Goal: Task Accomplishment & Management: Complete application form

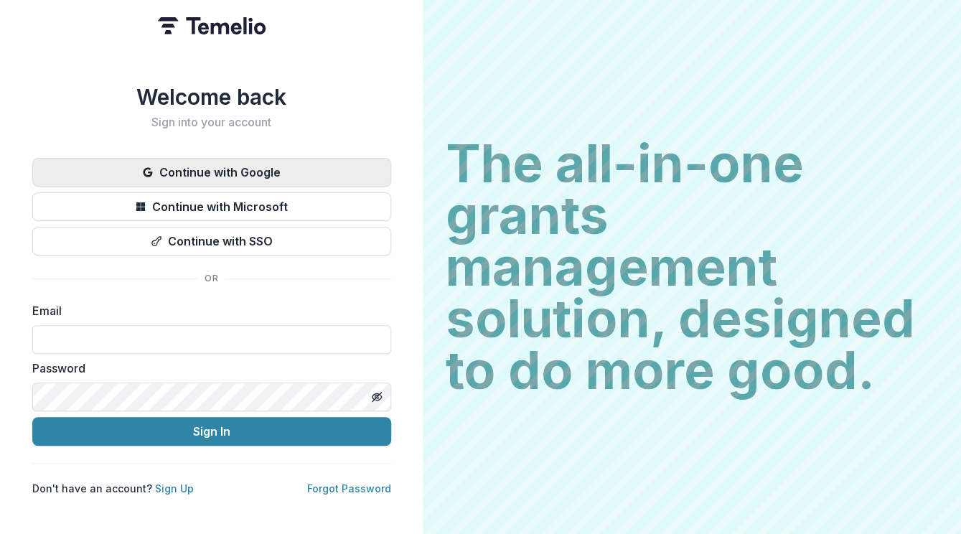
click at [345, 162] on button "Continue with Google" at bounding box center [211, 172] width 359 height 29
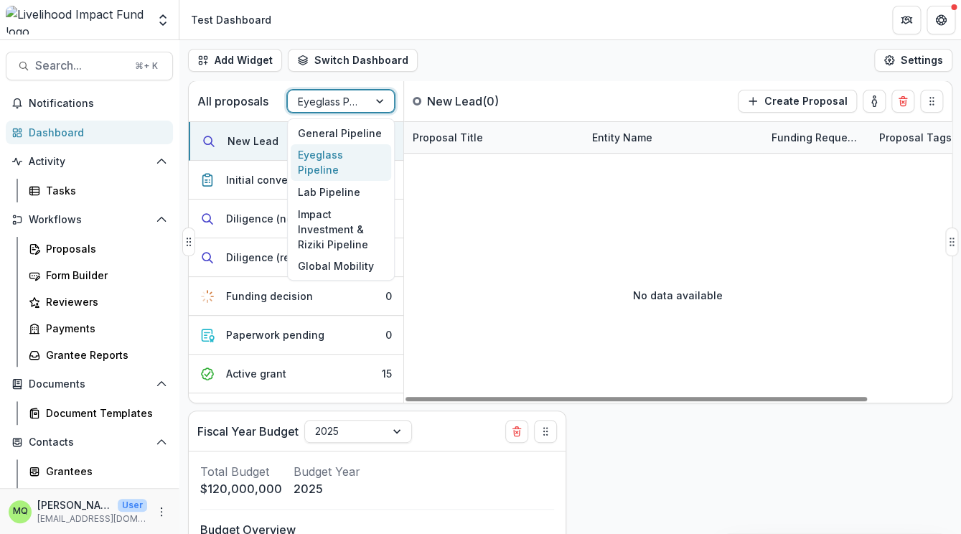
click at [329, 104] on div at bounding box center [328, 102] width 60 height 18
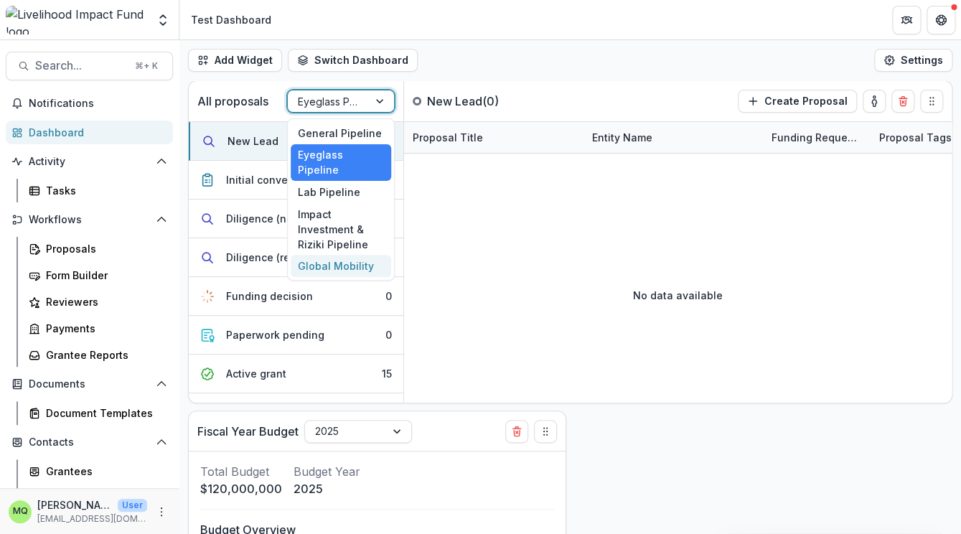
click at [353, 255] on div "Global Mobility" at bounding box center [341, 266] width 101 height 22
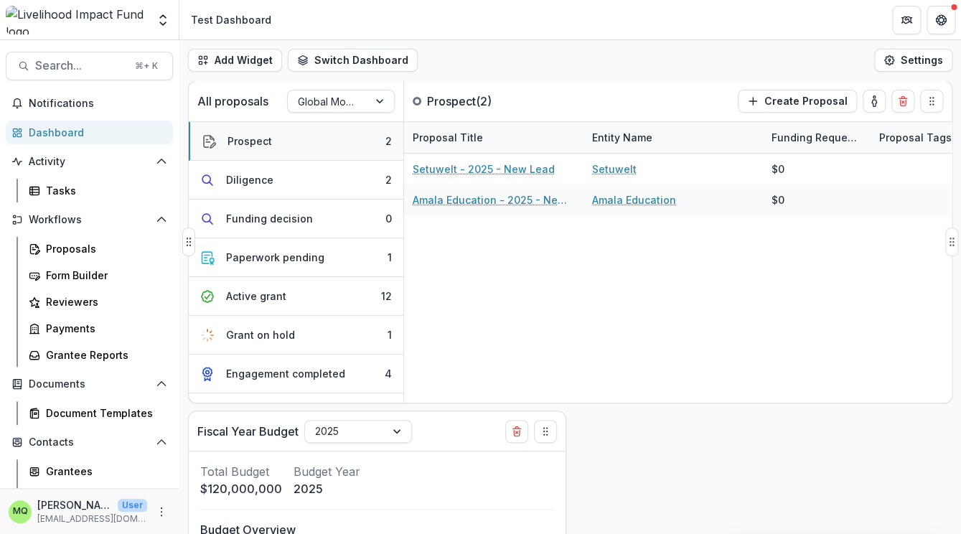
click at [337, 149] on button "Prospect 2" at bounding box center [296, 141] width 215 height 39
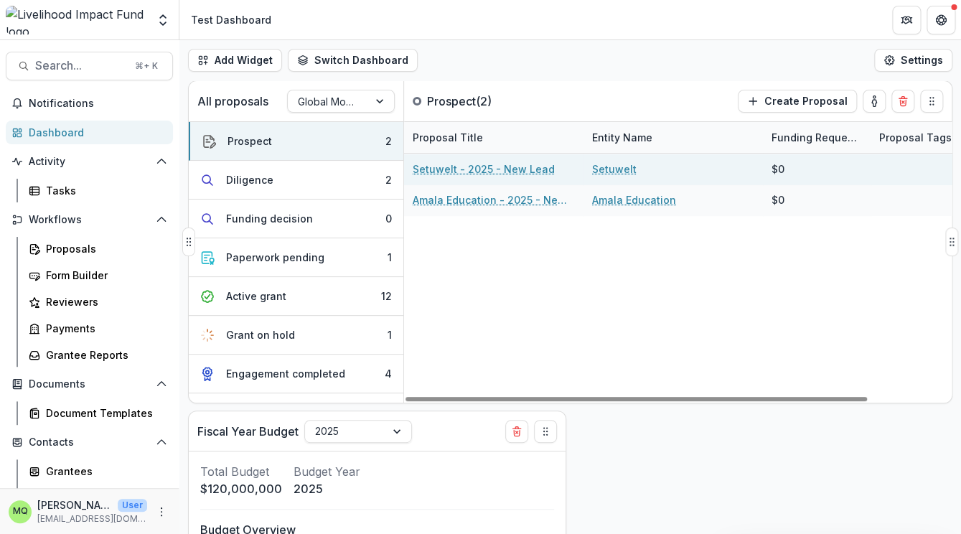
click at [452, 170] on link "Setuwelt - 2025 - New Lead" at bounding box center [484, 169] width 142 height 15
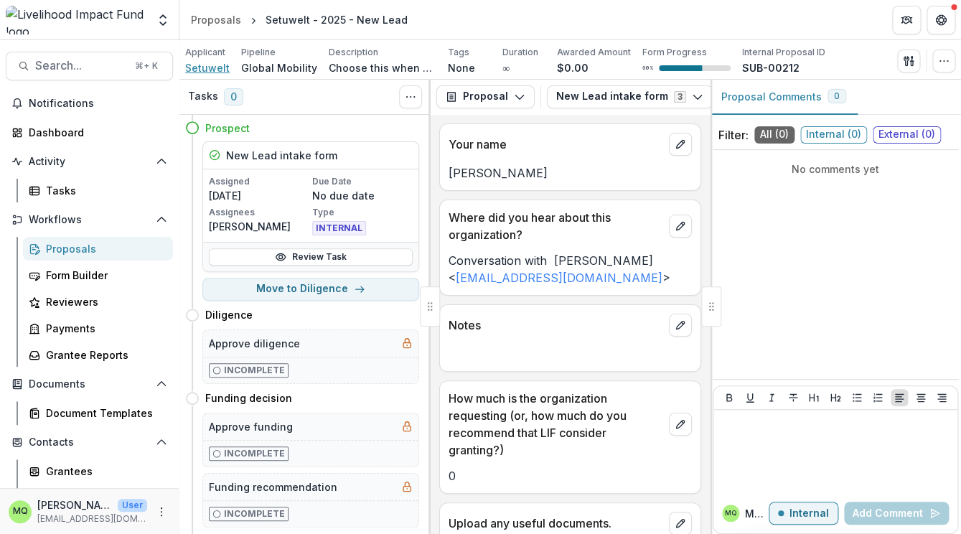
click at [215, 67] on span "Setuwelt" at bounding box center [207, 67] width 45 height 15
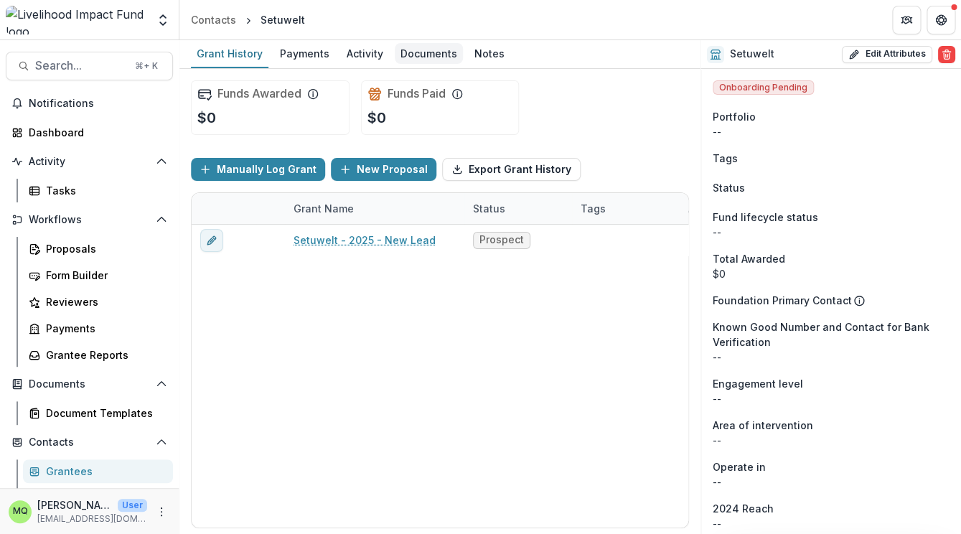
click at [431, 55] on div "Documents" at bounding box center [429, 53] width 68 height 21
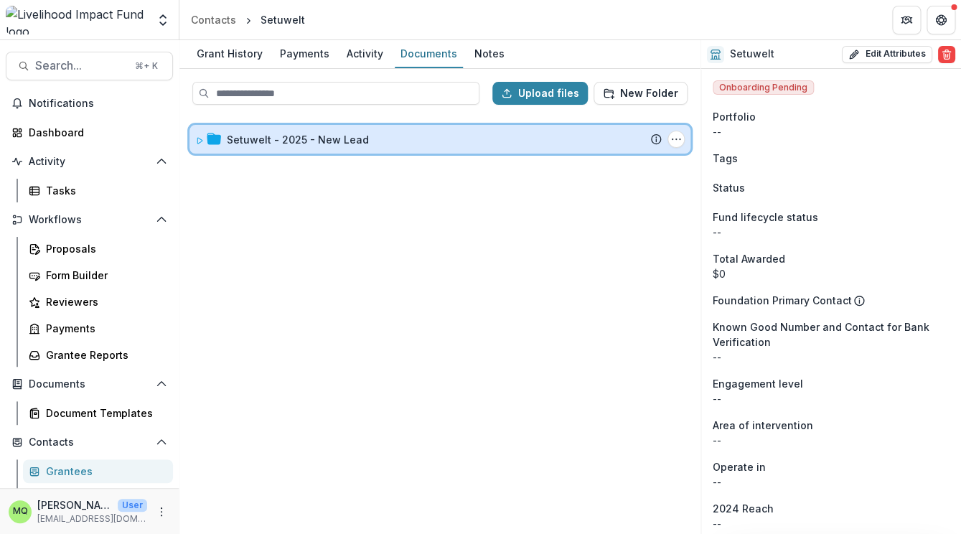
click at [416, 131] on div "Setuwelt - 2025 - New Lead Submission Temelio Proposal Attached proposal docume…" at bounding box center [440, 139] width 501 height 29
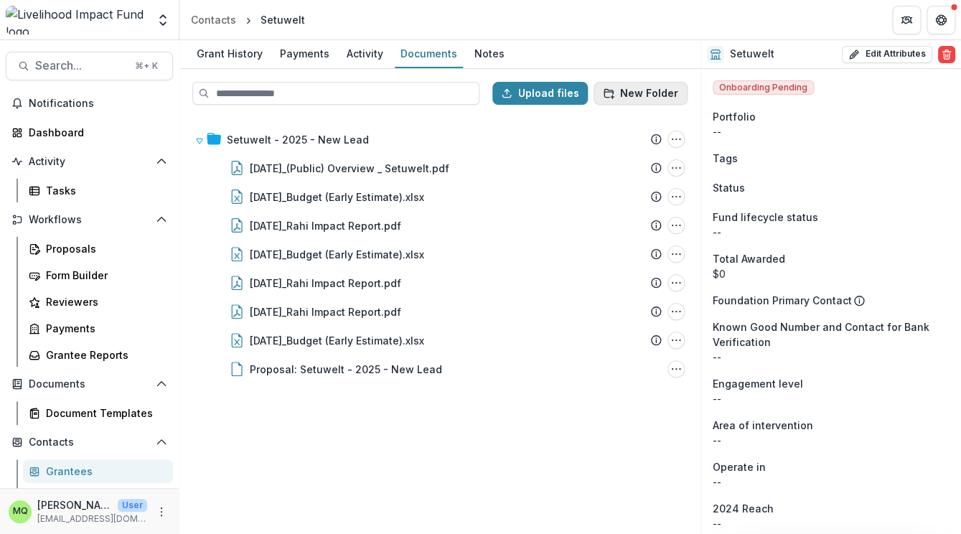
click at [643, 90] on button "New Folder" at bounding box center [641, 93] width 94 height 23
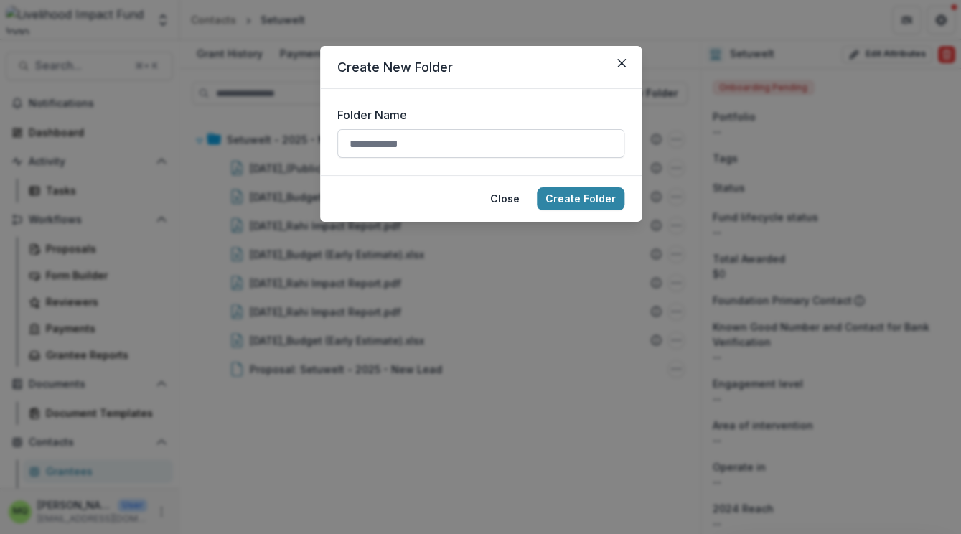
click at [592, 143] on input "Folder Name" at bounding box center [480, 143] width 287 height 29
type input "*"
type input "**********"
click at [601, 190] on button "Create Folder" at bounding box center [581, 198] width 88 height 23
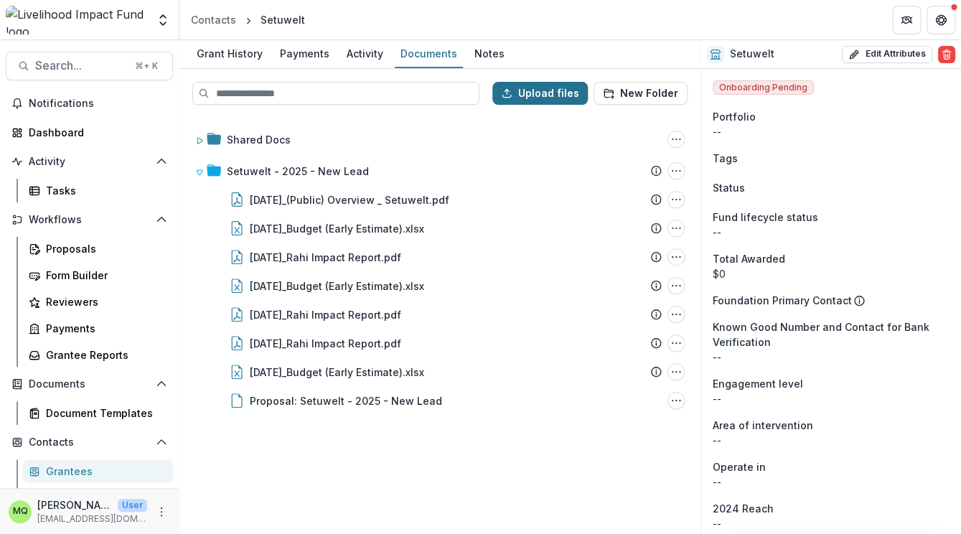
click at [544, 83] on button "Upload files" at bounding box center [540, 93] width 95 height 23
type input "**********"
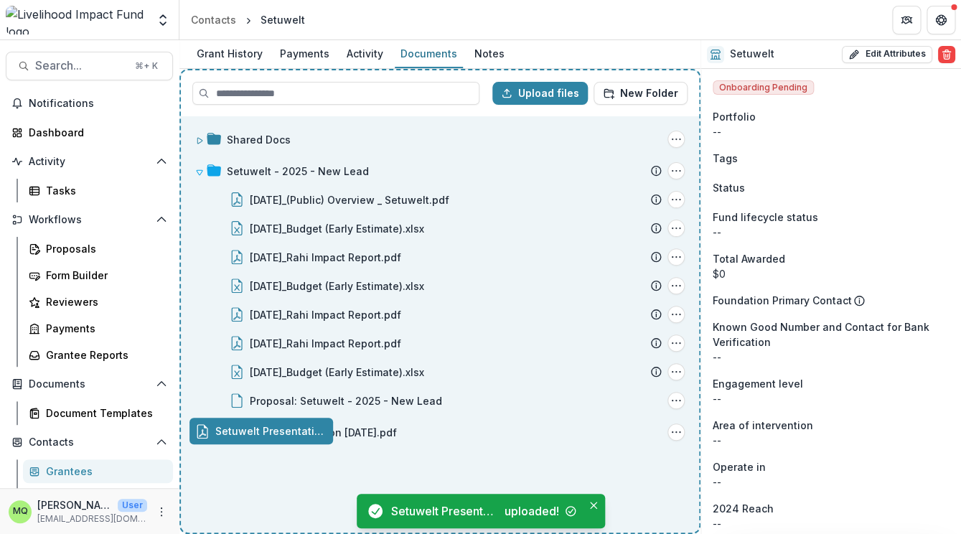
drag, startPoint x: 220, startPoint y: 434, endPoint x: 280, endPoint y: 419, distance: 62.0
click at [280, 425] on div "Setuwelt Presentation August 2025.pdf" at bounding box center [428, 432] width 467 height 15
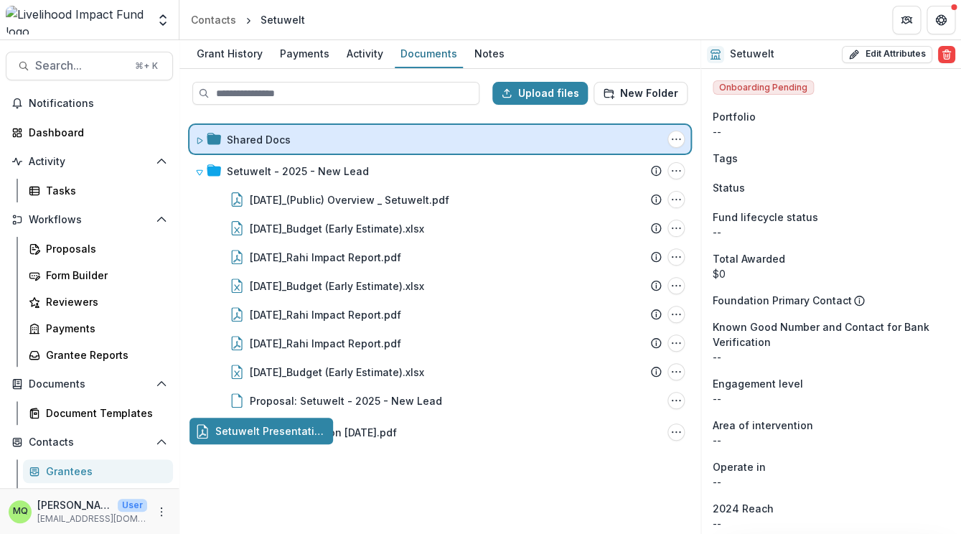
drag, startPoint x: 204, startPoint y: 432, endPoint x: 295, endPoint y: 134, distance: 312.3
click at [295, 425] on div "Setuwelt Presentation August 2025.pdf" at bounding box center [428, 432] width 467 height 15
click at [299, 139] on div "Shared Docs" at bounding box center [444, 139] width 435 height 15
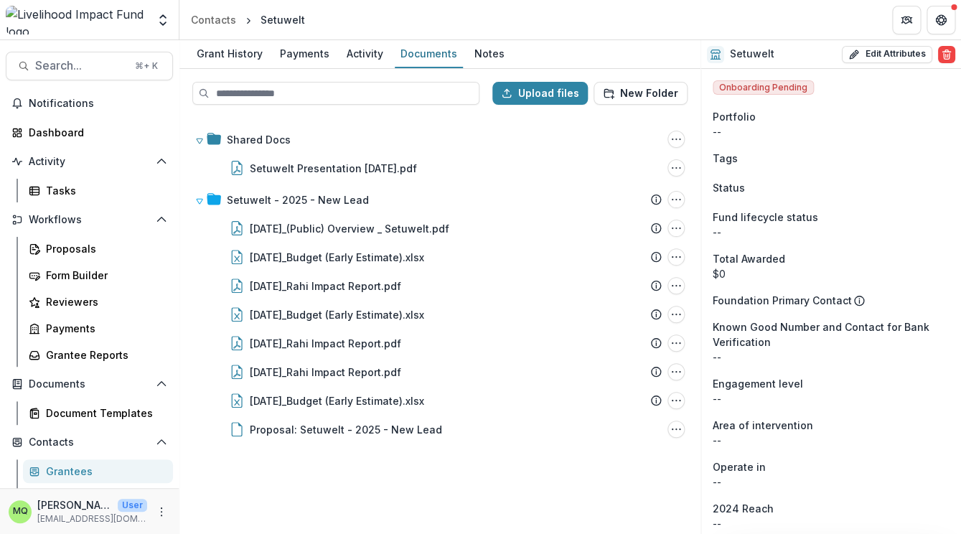
click at [277, 24] on div "Setuwelt" at bounding box center [283, 19] width 45 height 15
click at [72, 103] on span "Notifications" at bounding box center [98, 104] width 139 height 12
click at [230, 52] on div "Grant History" at bounding box center [230, 53] width 78 height 21
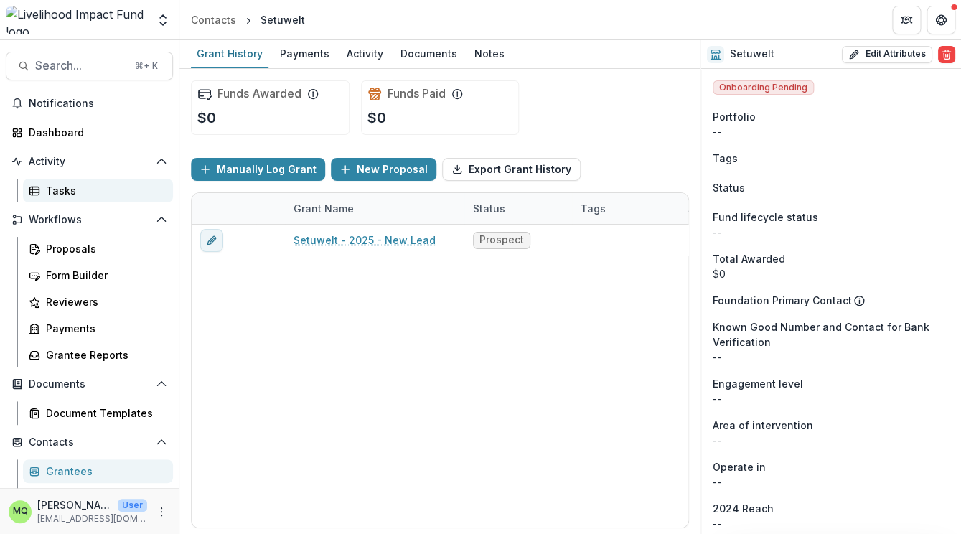
click at [82, 189] on div "Tasks" at bounding box center [104, 190] width 116 height 15
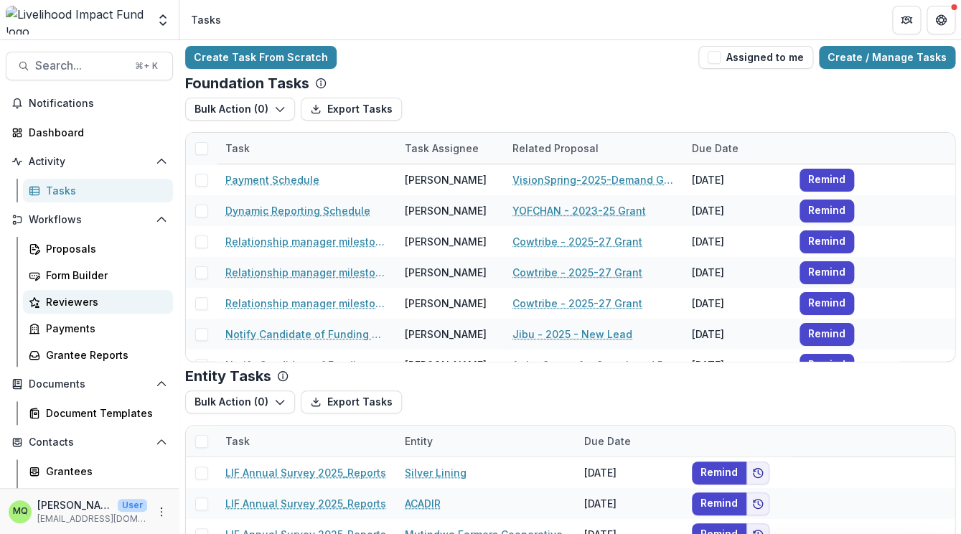
scroll to position [19, 0]
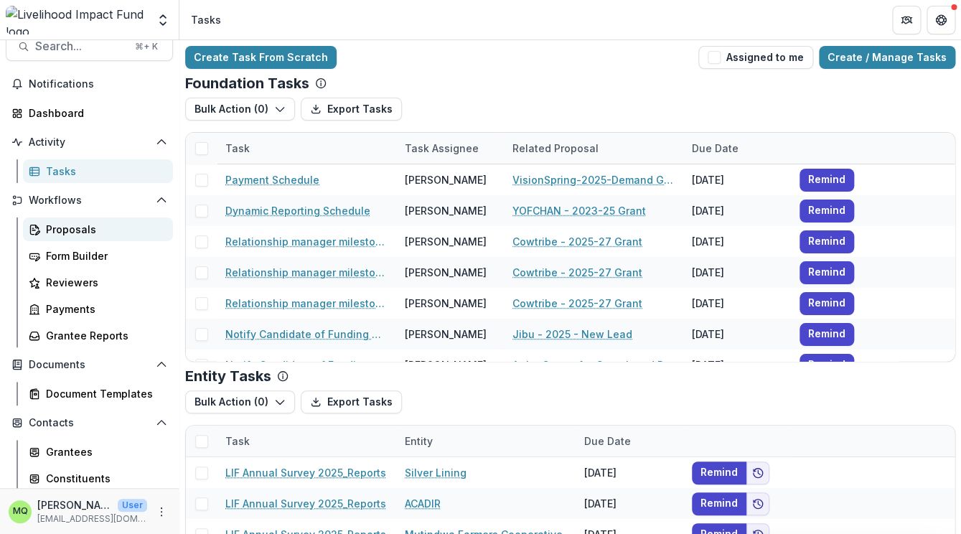
click at [91, 234] on div "Proposals" at bounding box center [104, 229] width 116 height 15
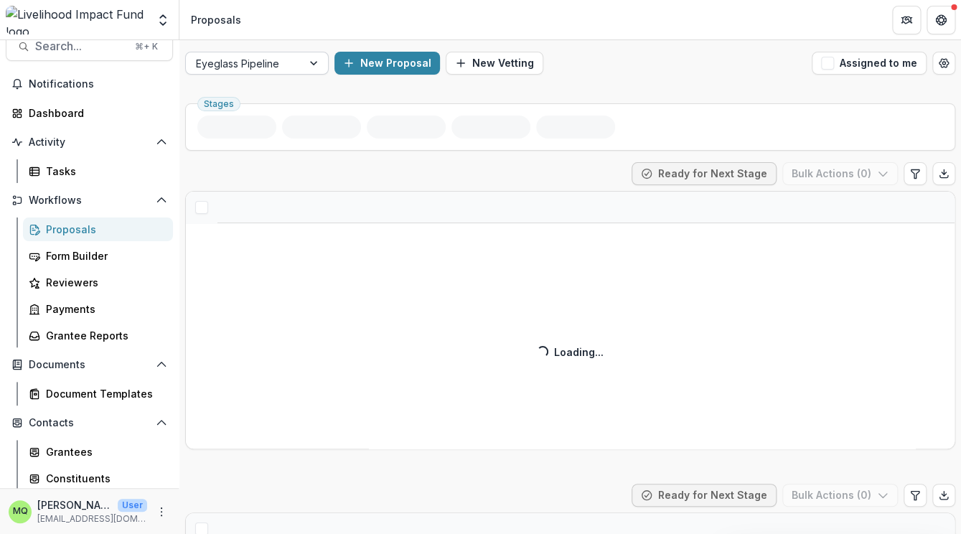
click at [268, 65] on div at bounding box center [244, 64] width 96 height 18
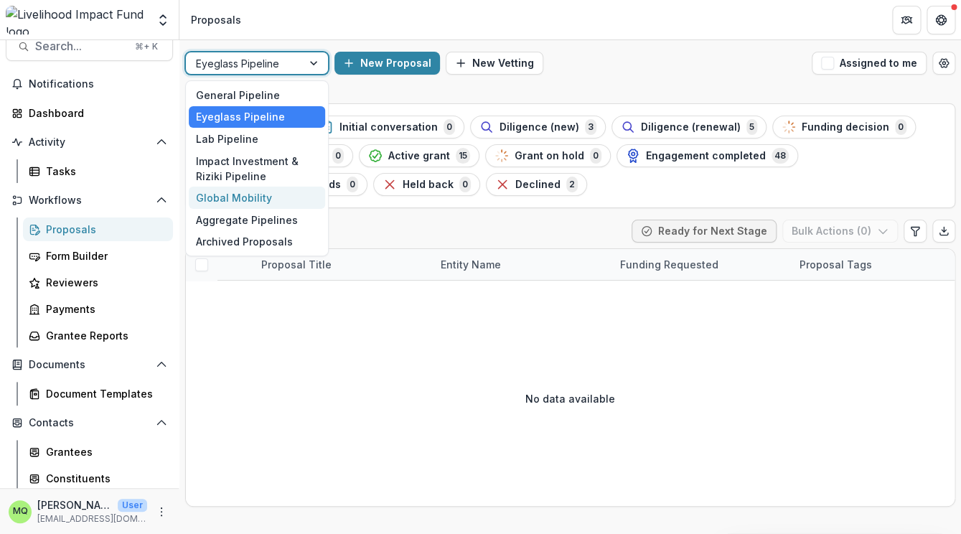
click at [279, 199] on div "Global Mobility" at bounding box center [257, 198] width 136 height 22
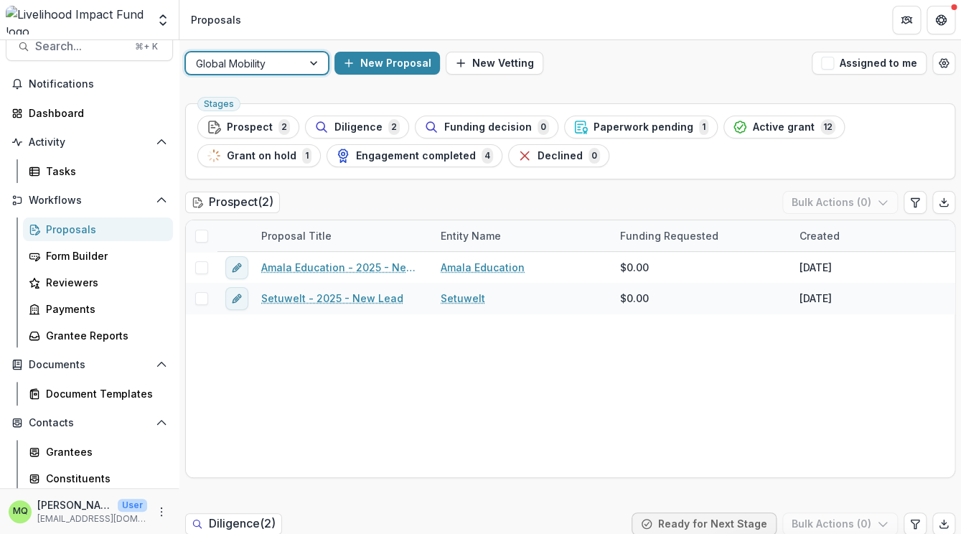
click at [355, 113] on div "Stages Prospect 2 Diligence 2 Funding decision 0 Paperwork pending 1 Active gra…" at bounding box center [570, 141] width 770 height 76
click at [370, 128] on span "Diligence" at bounding box center [359, 127] width 48 height 12
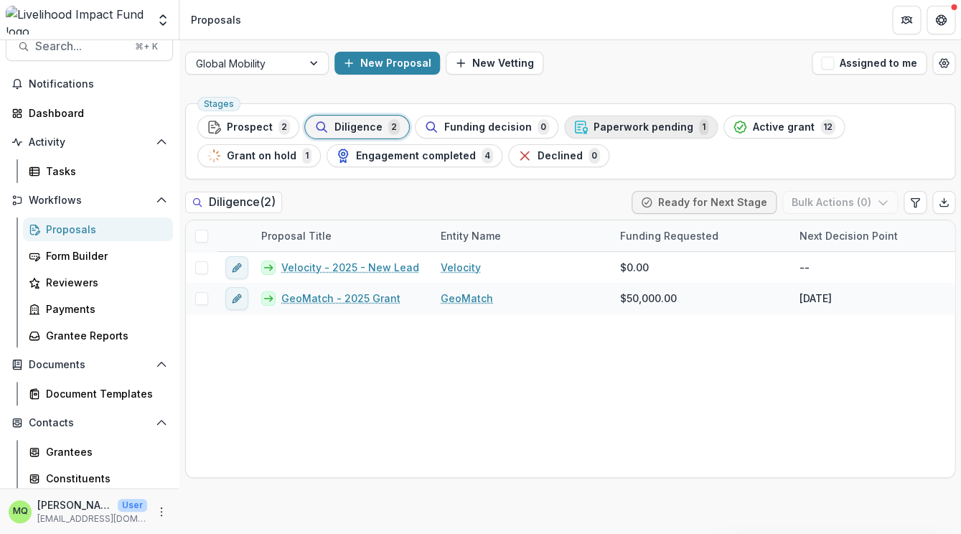
click at [610, 123] on span "Paperwork pending" at bounding box center [644, 127] width 100 height 12
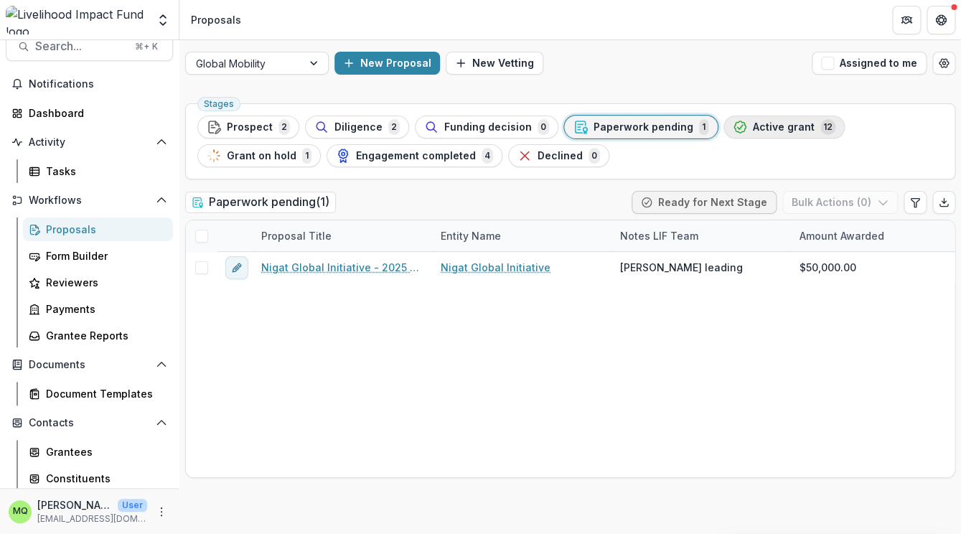
click at [753, 128] on span "Active grant" at bounding box center [784, 127] width 62 height 12
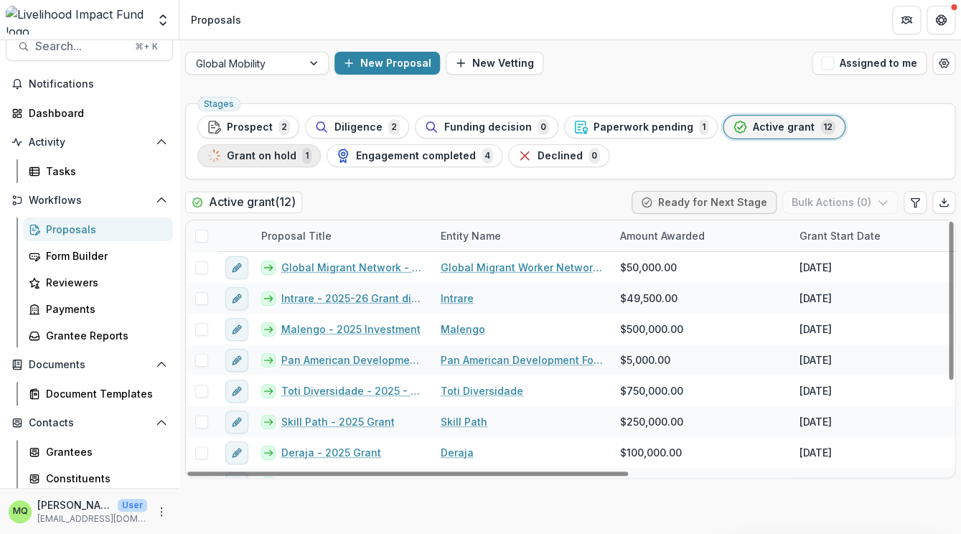
click at [281, 162] on span "Grant on hold" at bounding box center [262, 156] width 70 height 12
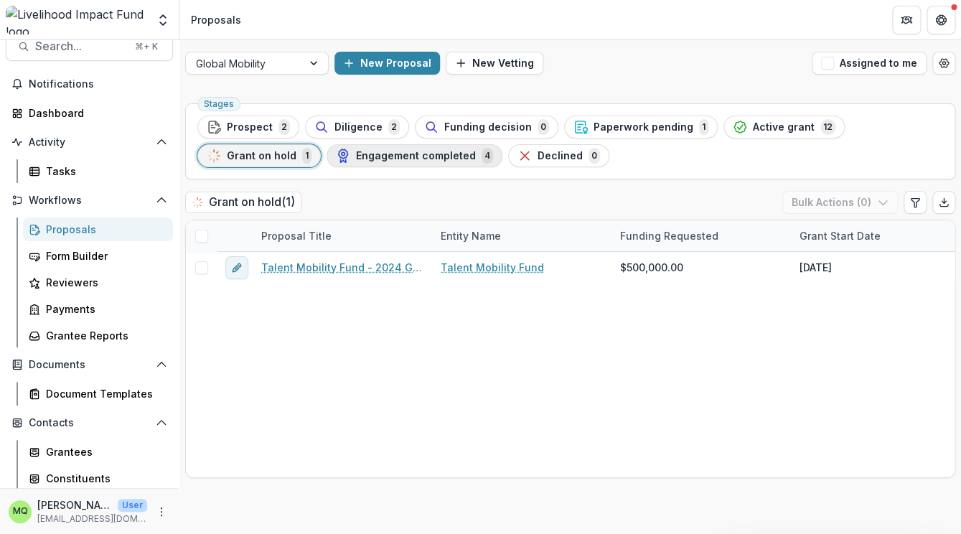
click at [370, 162] on div "Engagement completed 4" at bounding box center [414, 156] width 157 height 16
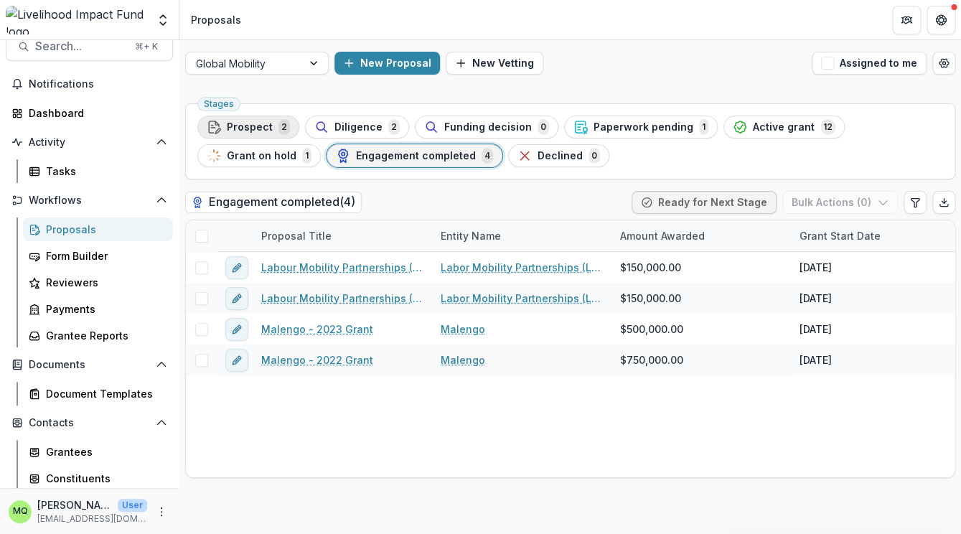
click at [256, 117] on button "Prospect 2" at bounding box center [248, 127] width 102 height 23
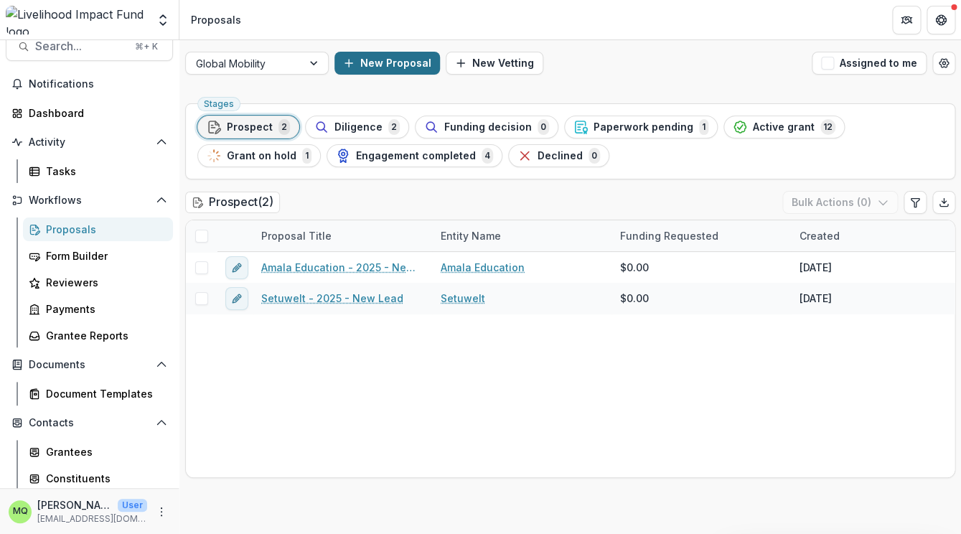
click at [363, 67] on button "New Proposal" at bounding box center [388, 63] width 106 height 23
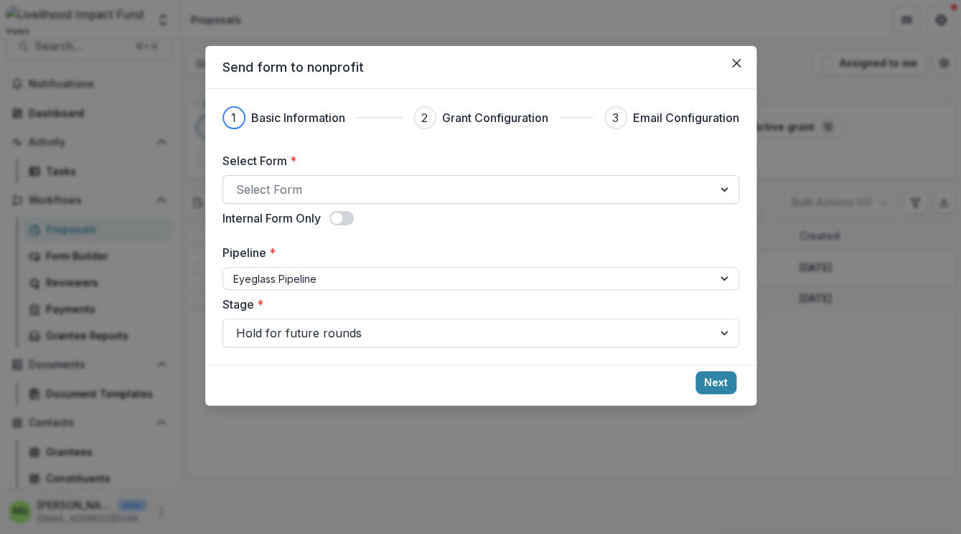
click at [407, 192] on div at bounding box center [468, 189] width 464 height 20
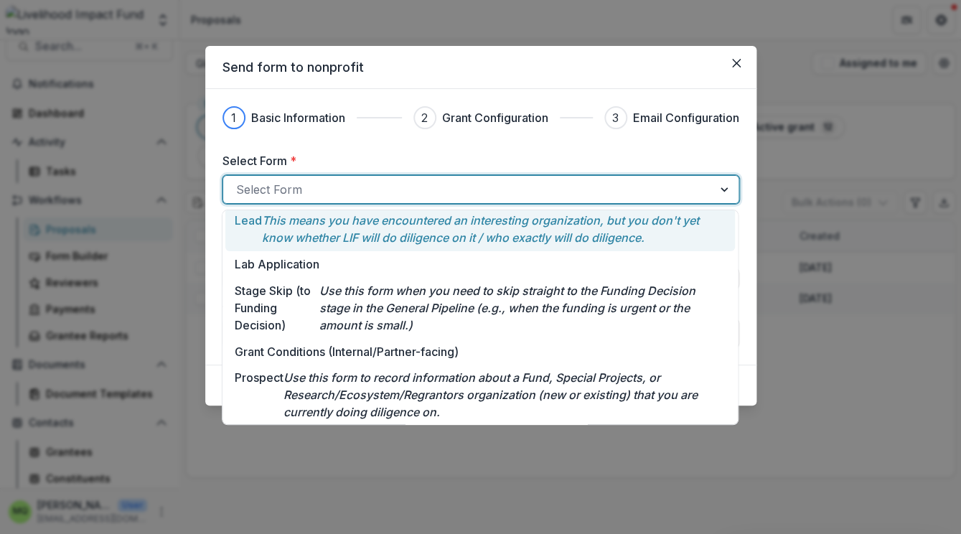
scroll to position [154, 0]
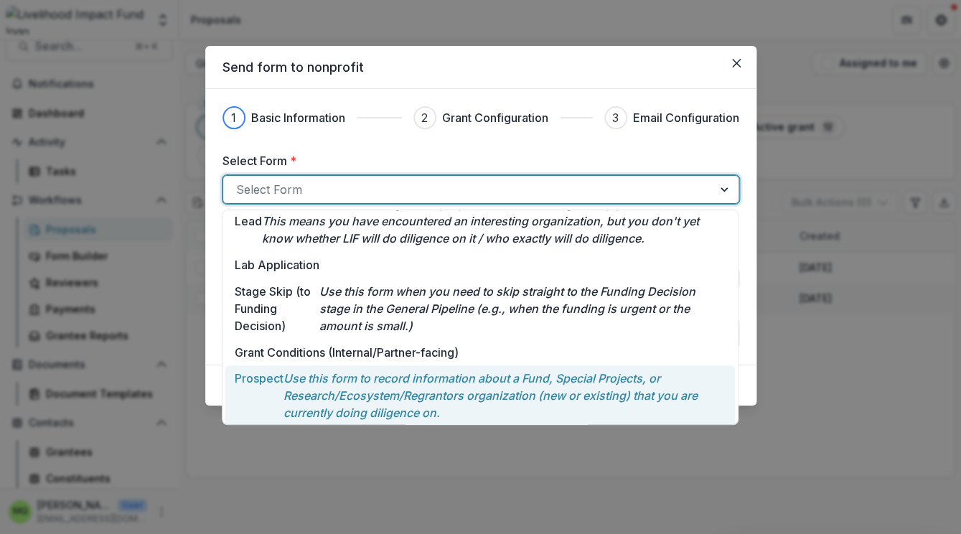
click at [417, 381] on p "Use this form to record information about a Fund, Special Projects, or Research…" at bounding box center [505, 396] width 442 height 52
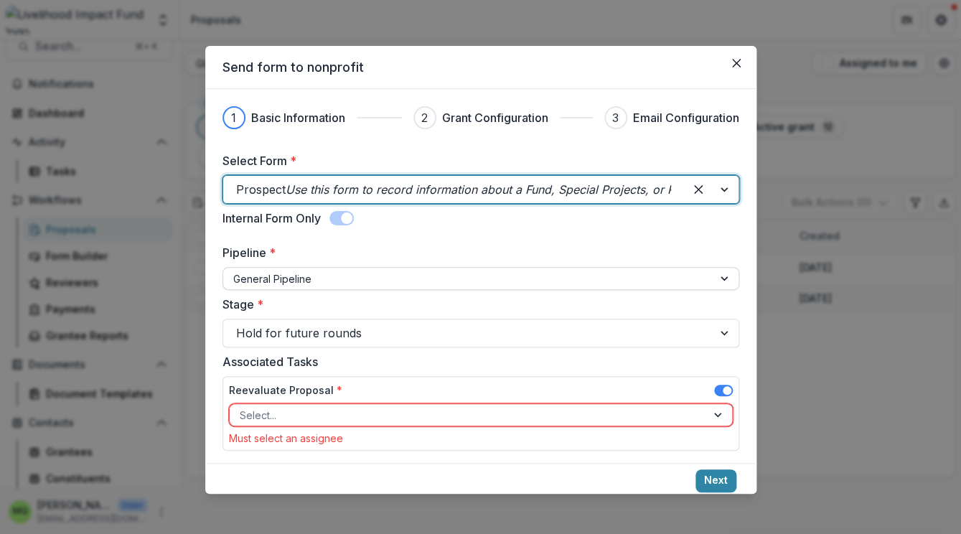
click at [419, 280] on div at bounding box center [468, 279] width 470 height 18
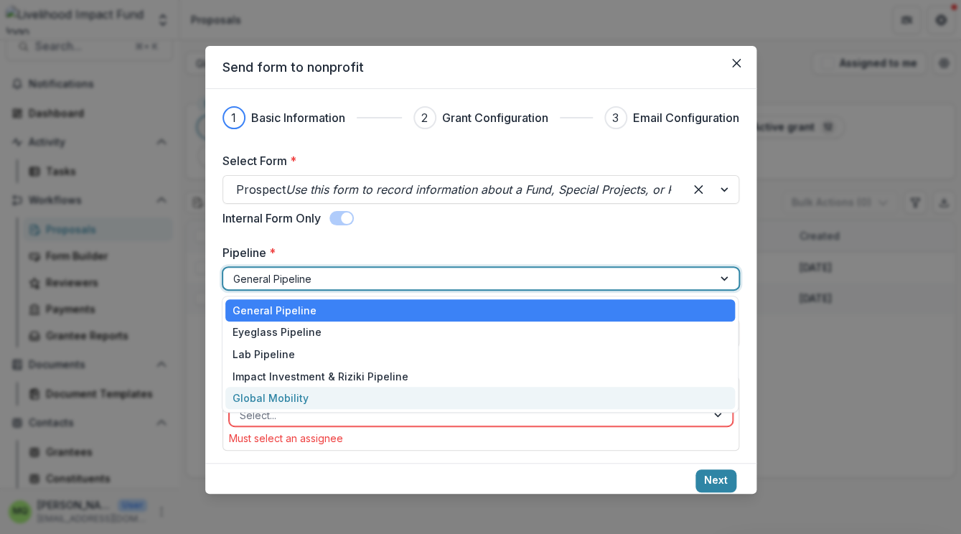
click at [426, 396] on div "Global Mobility" at bounding box center [480, 398] width 510 height 22
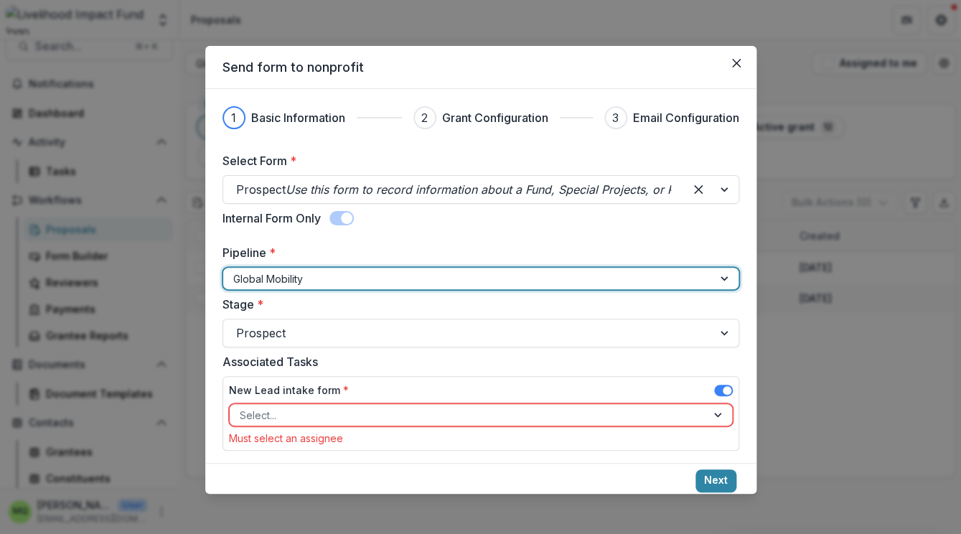
scroll to position [11, 0]
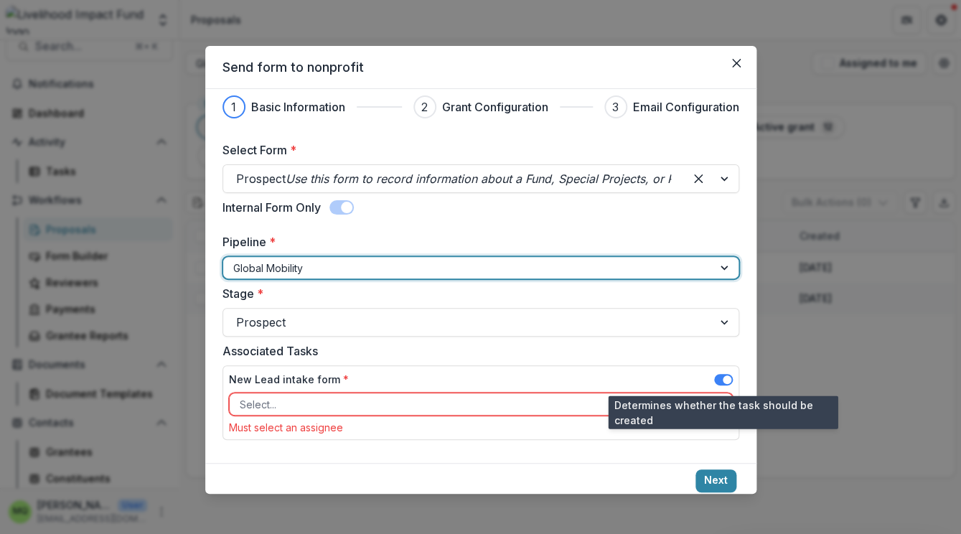
click at [723, 379] on span at bounding box center [723, 379] width 19 height 11
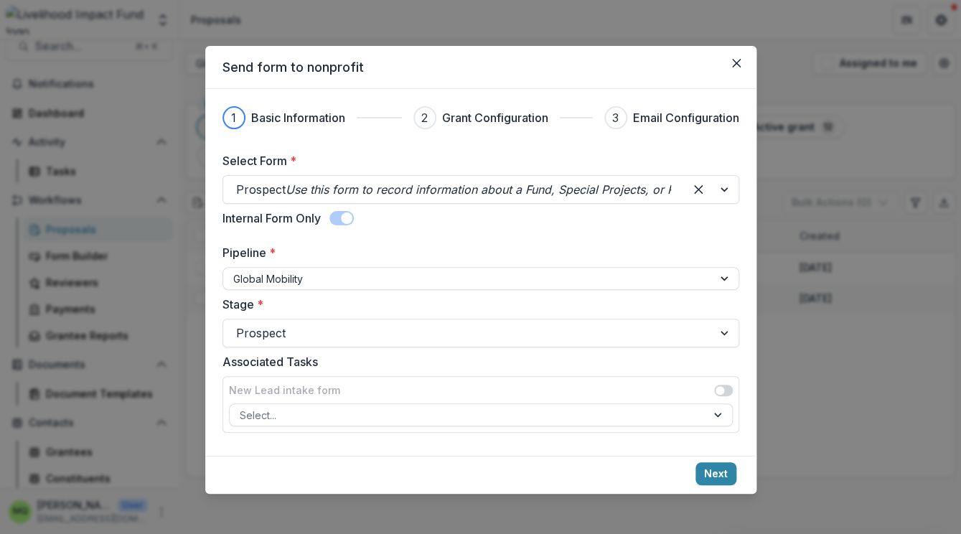
scroll to position [0, 0]
click at [718, 474] on button "Next" at bounding box center [716, 473] width 41 height 23
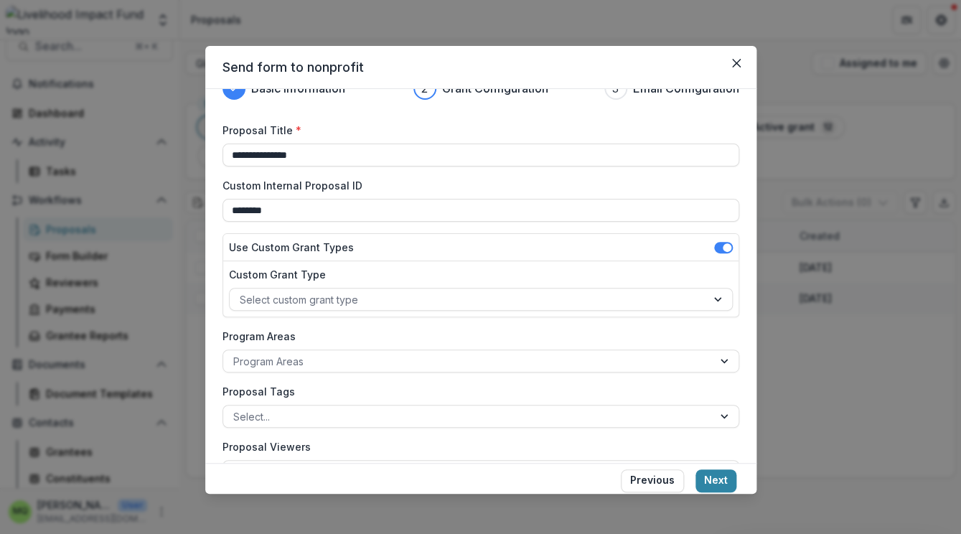
scroll to position [50, 0]
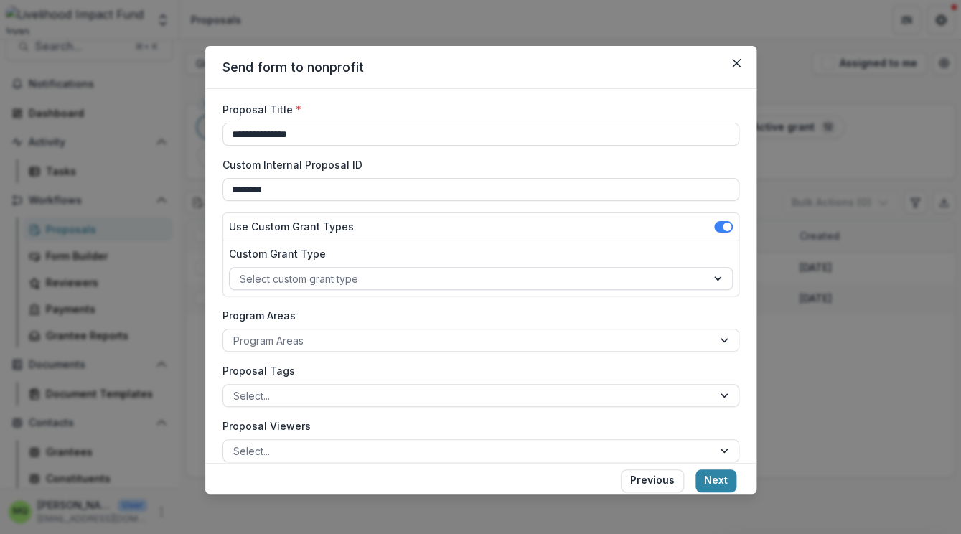
click at [681, 285] on div at bounding box center [468, 279] width 457 height 18
click at [720, 225] on span at bounding box center [723, 226] width 19 height 11
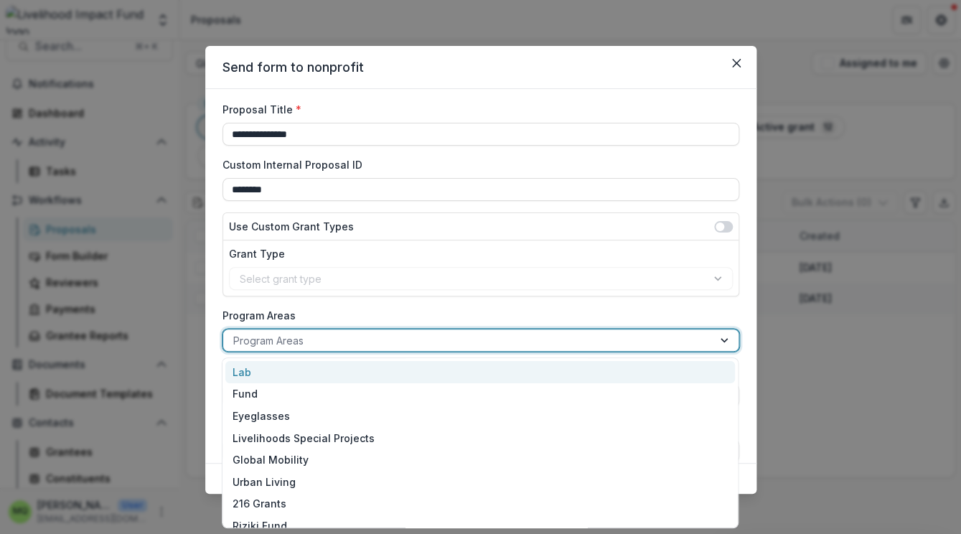
click at [701, 342] on div at bounding box center [468, 341] width 470 height 18
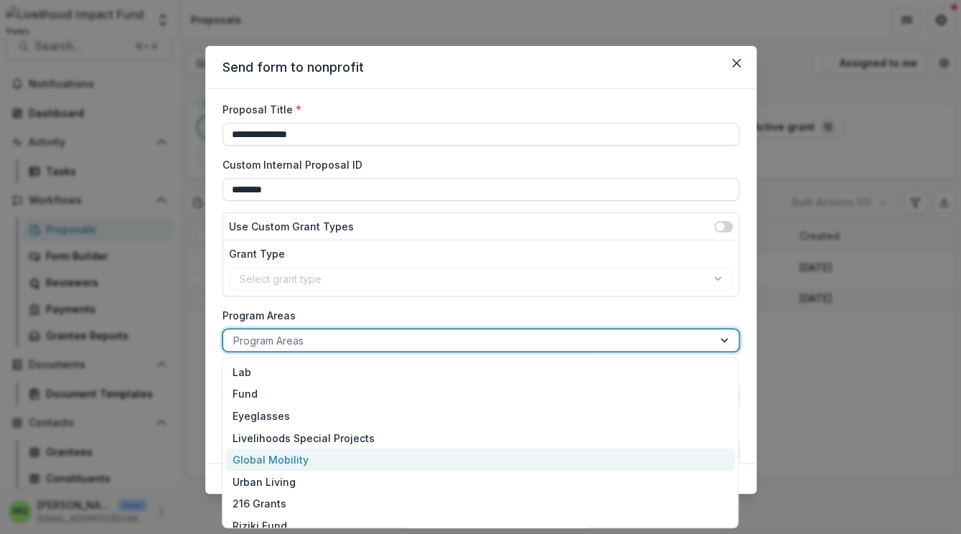
click at [681, 454] on div "Global Mobility" at bounding box center [480, 460] width 510 height 22
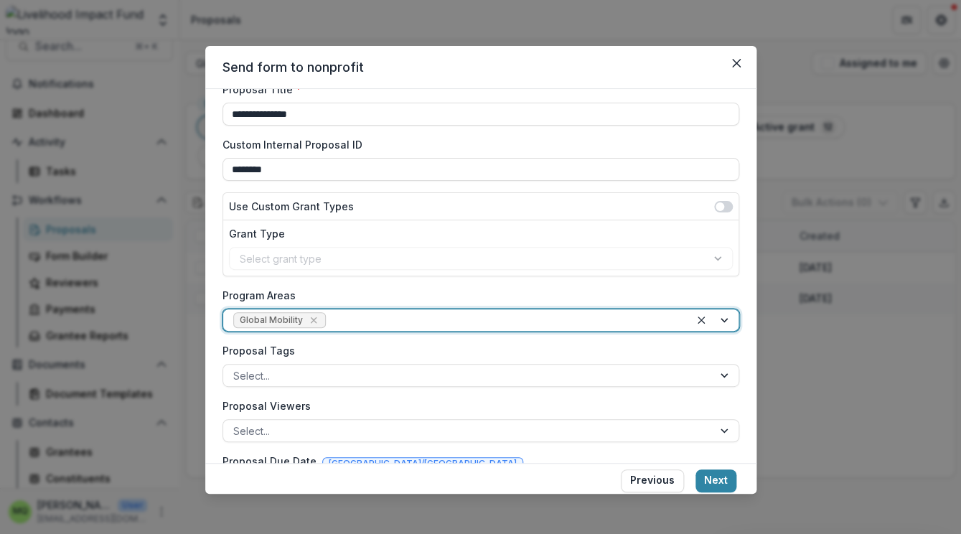
scroll to position [81, 0]
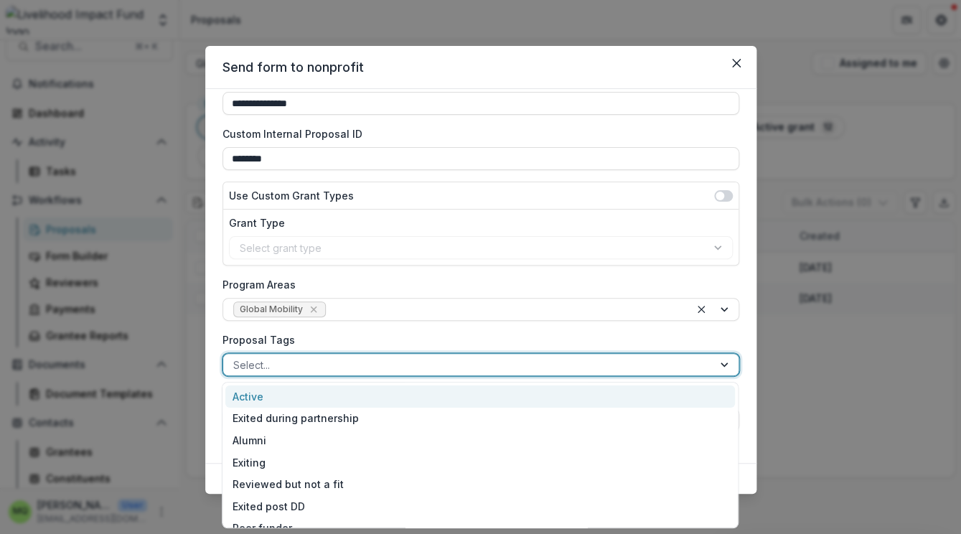
click at [673, 368] on div at bounding box center [468, 365] width 470 height 18
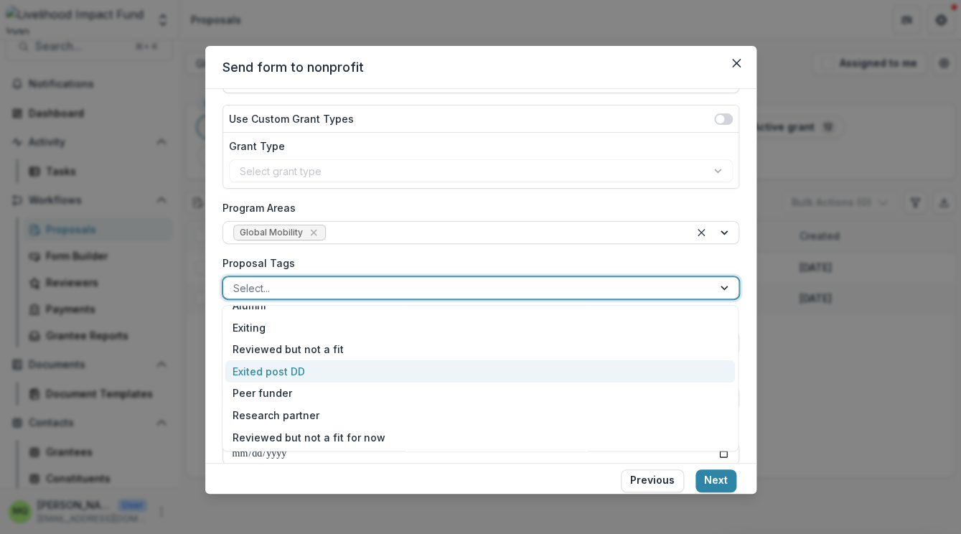
scroll to position [0, 0]
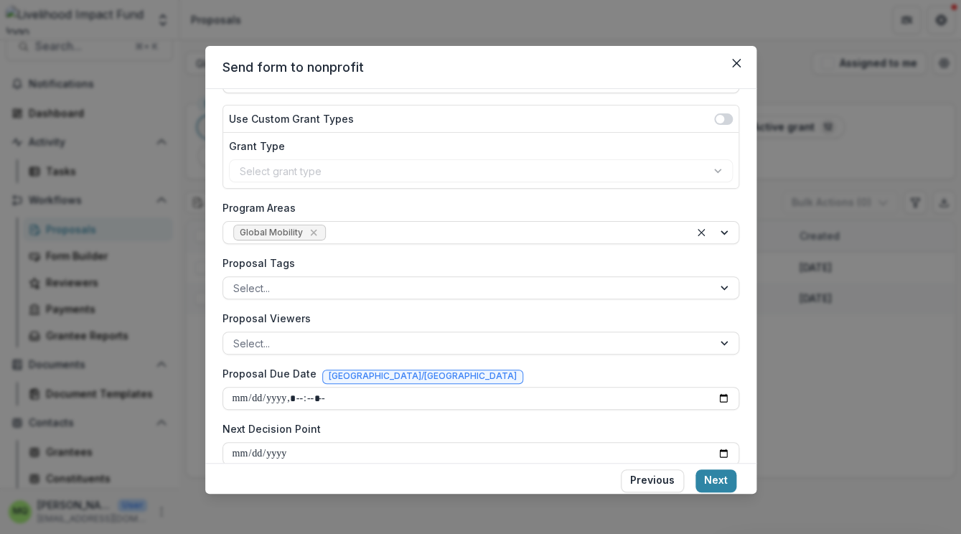
click at [649, 256] on label "Proposal Tags" at bounding box center [477, 263] width 508 height 15
click at [236, 281] on input "Proposal Tags" at bounding box center [234, 288] width 3 height 15
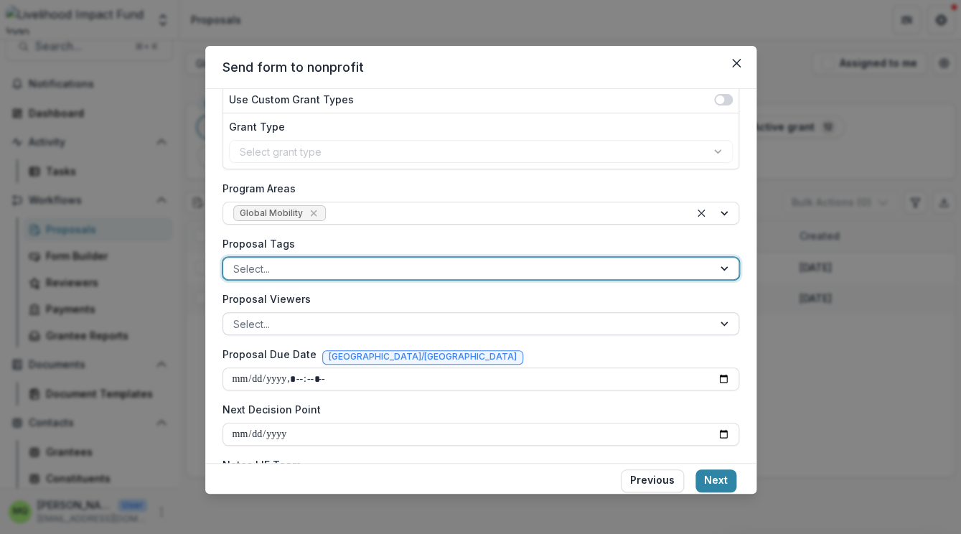
scroll to position [177, 0]
click at [638, 320] on div at bounding box center [468, 325] width 470 height 18
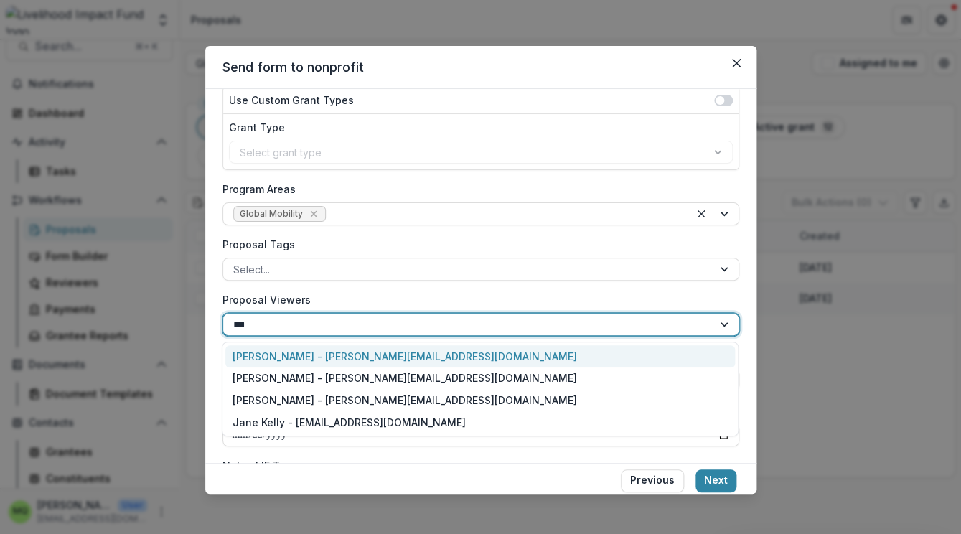
type input "****"
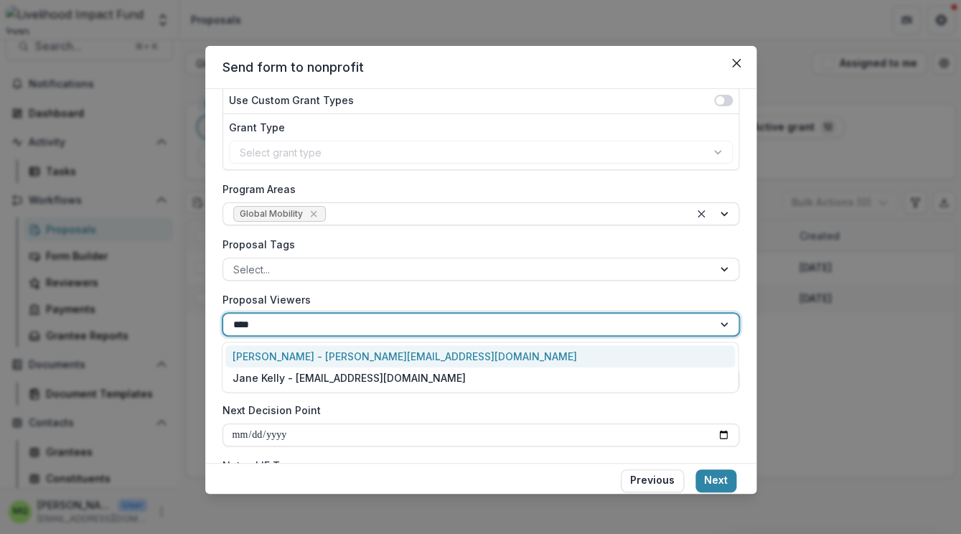
click at [616, 352] on div "Jane Leu - jane@lifund.org" at bounding box center [480, 356] width 510 height 22
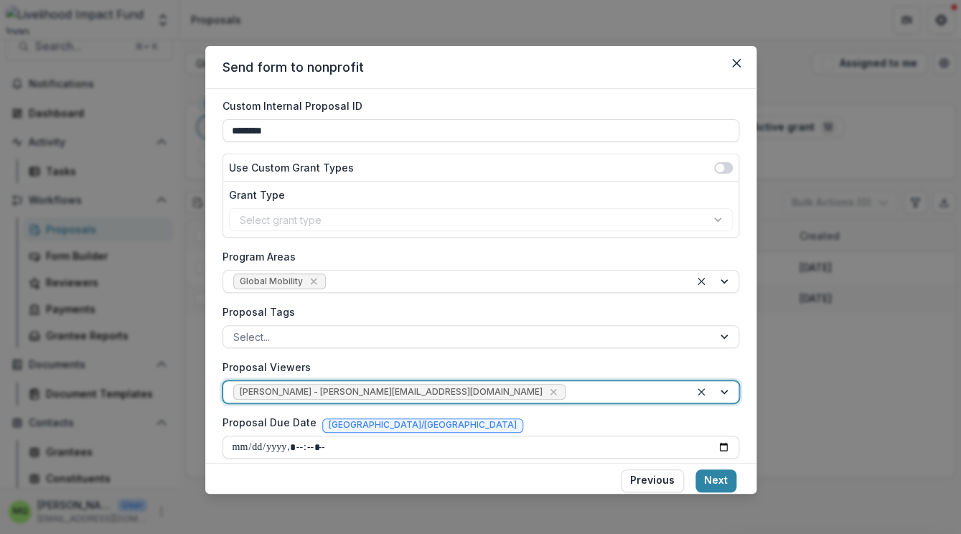
scroll to position [233, 0]
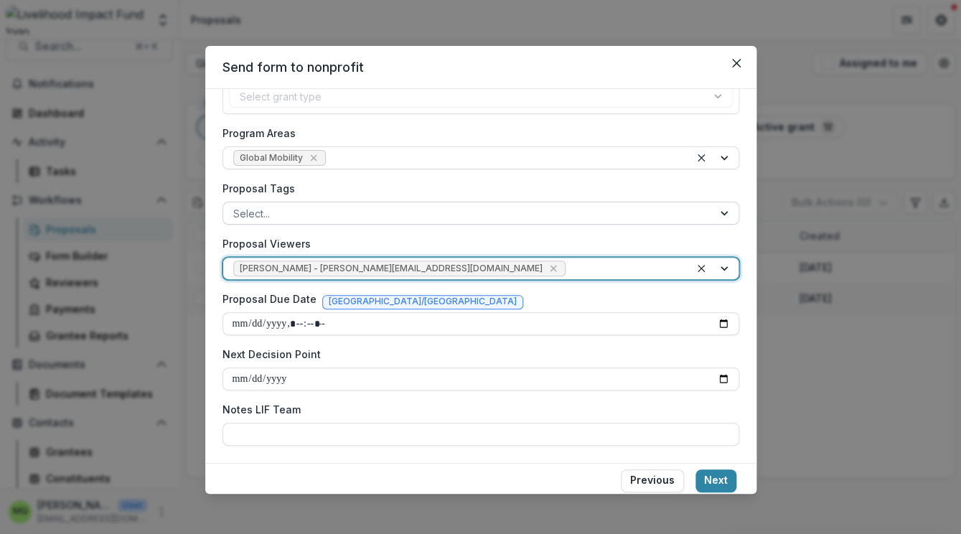
click at [716, 218] on div at bounding box center [726, 213] width 26 height 22
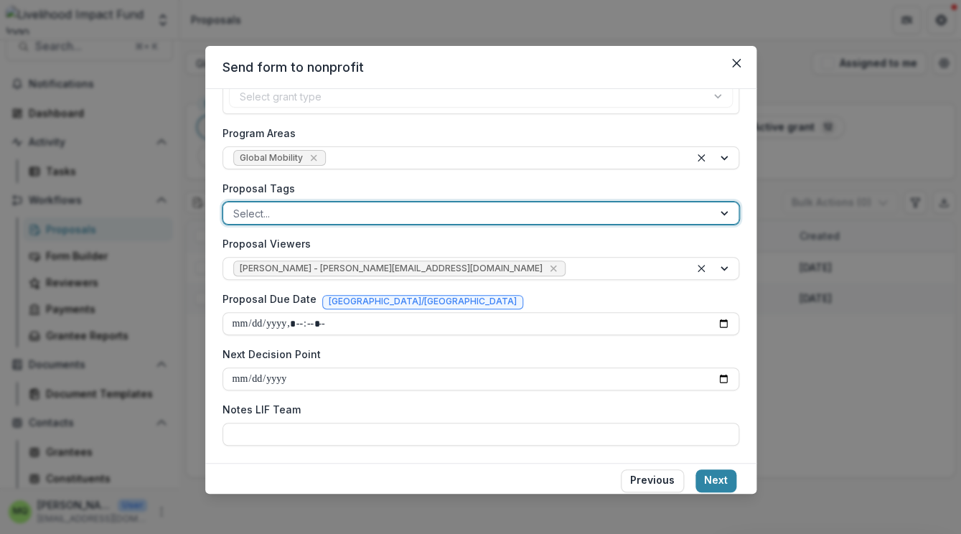
click at [716, 218] on div at bounding box center [726, 213] width 26 height 22
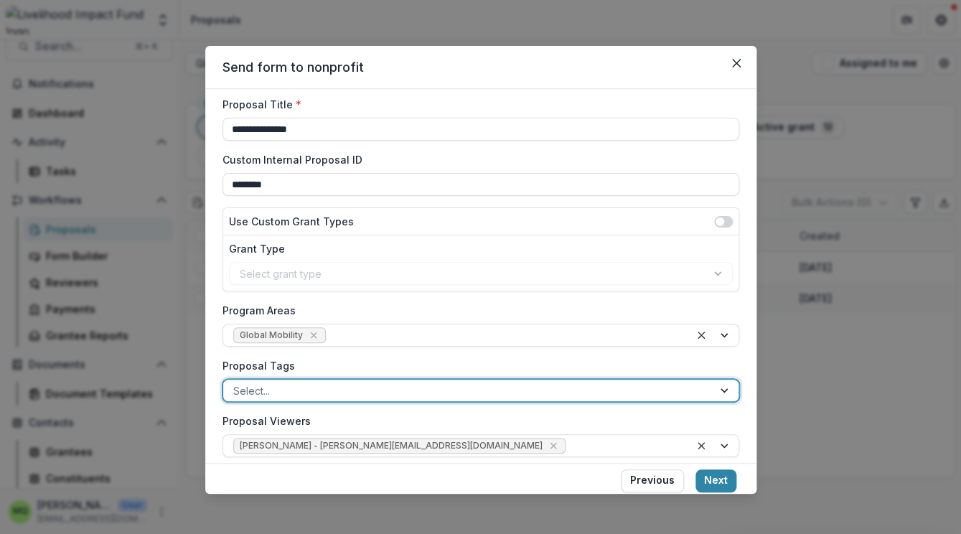
scroll to position [0, 0]
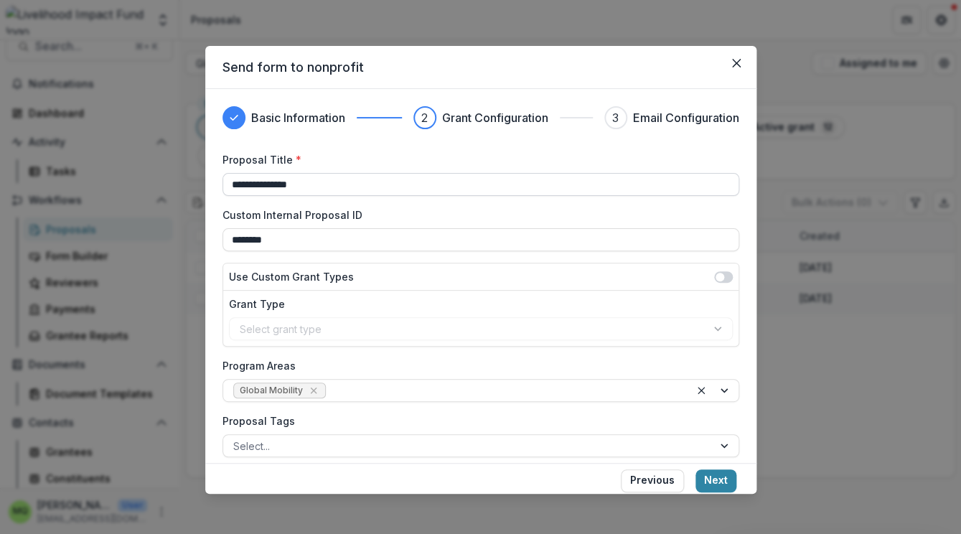
click at [525, 188] on input "**********" at bounding box center [481, 184] width 517 height 23
paste input "*"
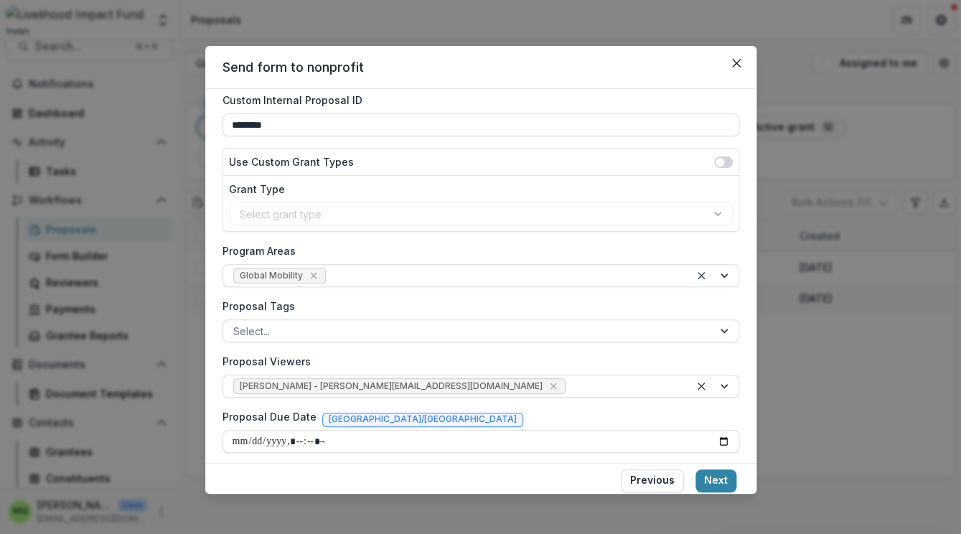
scroll to position [233, 0]
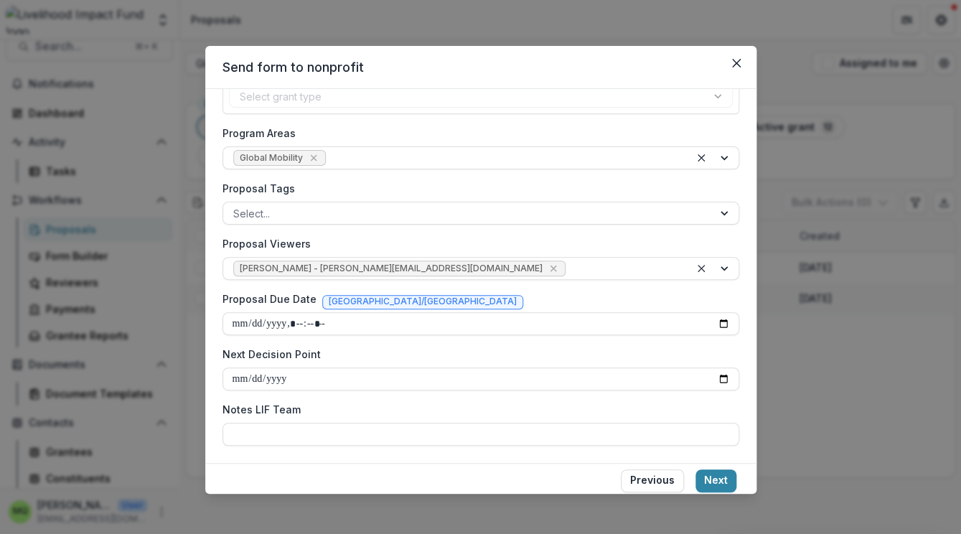
type input "**********"
click at [725, 473] on button "Next" at bounding box center [716, 481] width 41 height 23
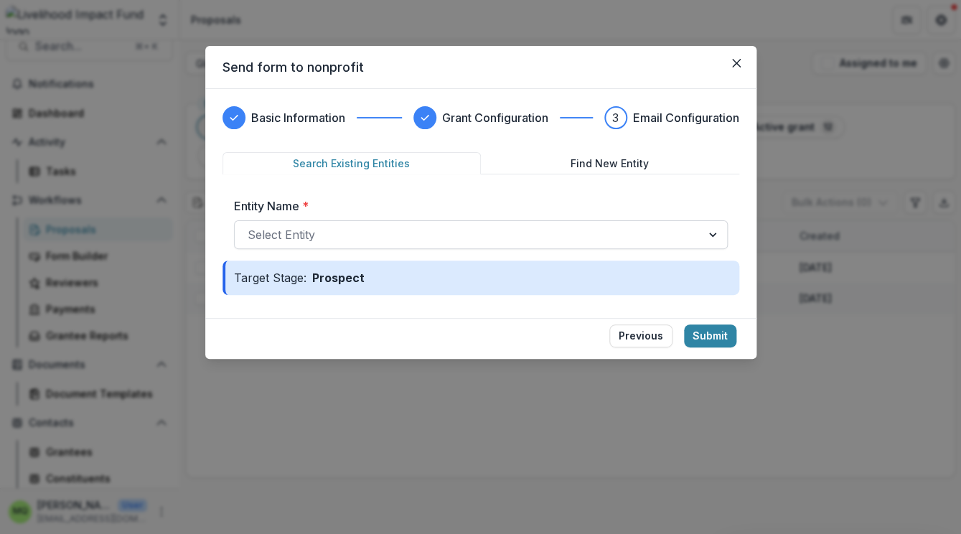
click at [682, 229] on div at bounding box center [468, 235] width 441 height 20
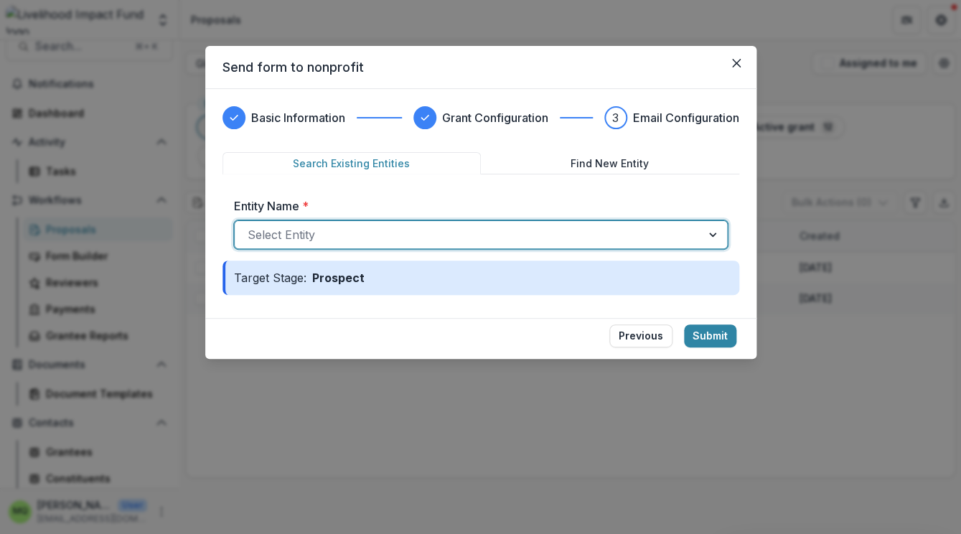
paste input "**********"
type input "**********"
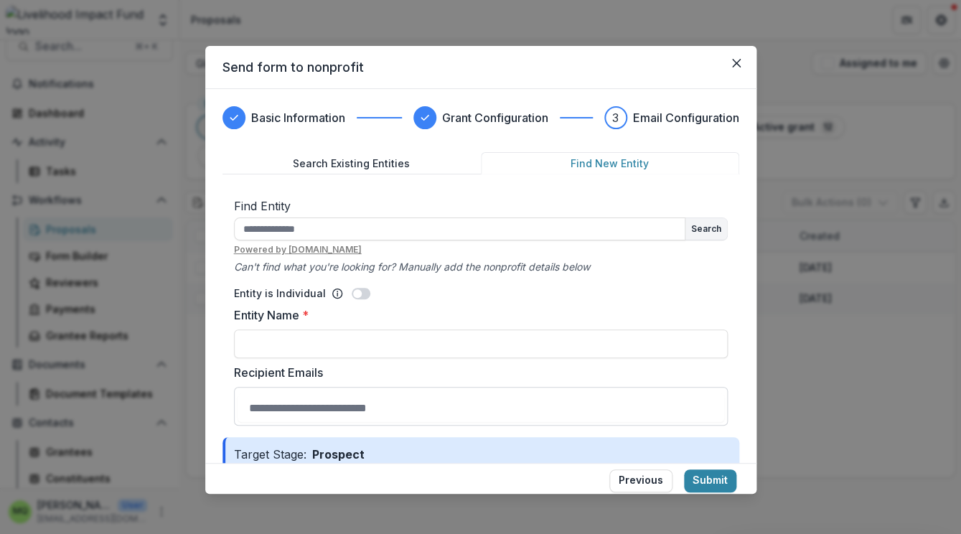
click at [595, 164] on button "Find New Entity" at bounding box center [610, 163] width 258 height 22
click at [560, 233] on input "text" at bounding box center [460, 229] width 452 height 23
paste input "**********"
type input "**********"
click at [712, 224] on button "Search" at bounding box center [707, 229] width 42 height 22
